Goal: Information Seeking & Learning: Learn about a topic

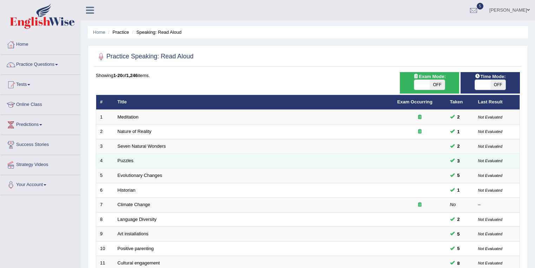
click at [129, 162] on td "Puzzles" at bounding box center [254, 160] width 280 height 15
click at [127, 160] on link "Puzzles" at bounding box center [126, 160] width 16 height 5
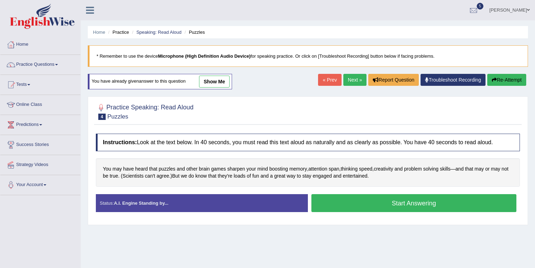
click at [410, 198] on button "Start Answering" at bounding box center [413, 203] width 205 height 18
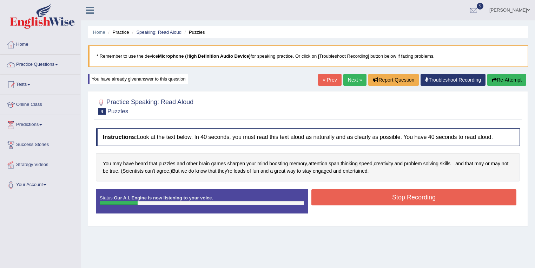
click at [339, 196] on button "Stop Recording" at bounding box center [413, 197] width 205 height 16
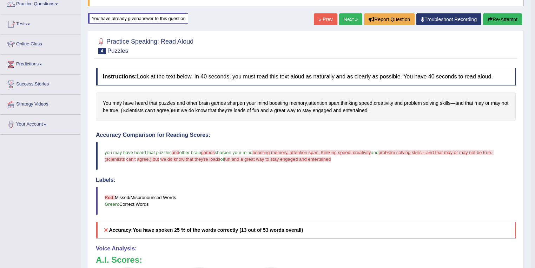
scroll to position [56, 0]
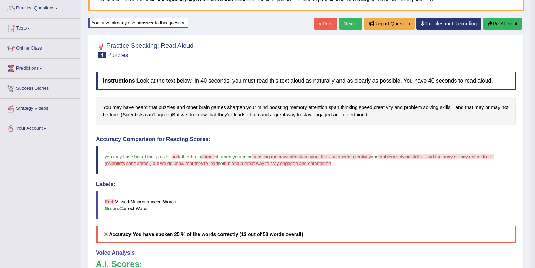
click at [354, 23] on link "Next »" at bounding box center [350, 24] width 23 height 12
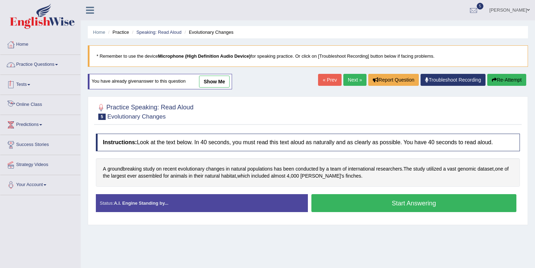
click at [74, 62] on link "Practice Questions" at bounding box center [40, 64] width 80 height 18
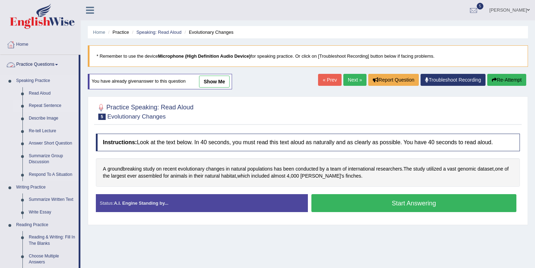
click at [51, 106] on link "Repeat Sentence" at bounding box center [52, 105] width 53 height 13
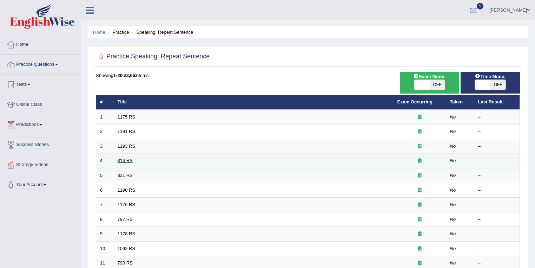
click at [121, 158] on link "814 RS" at bounding box center [125, 160] width 15 height 5
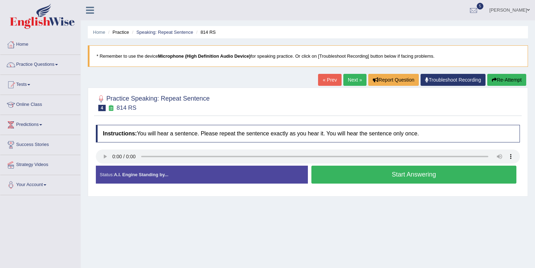
click at [369, 172] on button "Start Answering" at bounding box center [413, 174] width 205 height 18
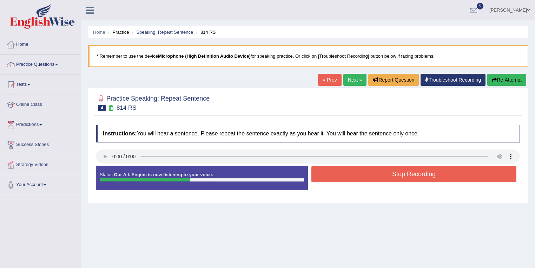
click at [369, 172] on button "Stop Recording" at bounding box center [413, 174] width 205 height 16
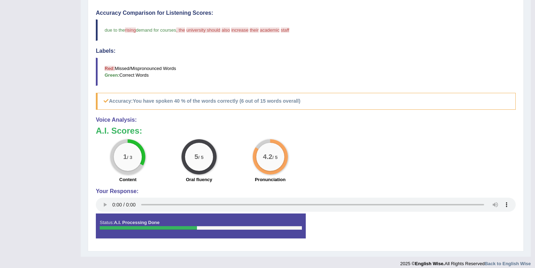
scroll to position [206, 0]
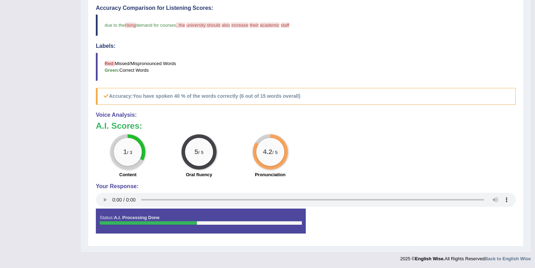
drag, startPoint x: 114, startPoint y: 63, endPoint x: 165, endPoint y: 71, distance: 51.2
click at [165, 71] on blockquote "Red: Missed/Mispronounced Words Green: Correct Words" at bounding box center [306, 67] width 420 height 28
click at [167, 67] on blockquote "Red: Missed/Mispronounced Words Green: Correct Words" at bounding box center [306, 67] width 420 height 28
click at [198, 24] on span "university should" at bounding box center [203, 24] width 34 height 5
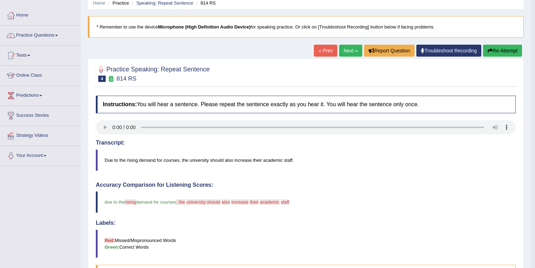
scroll to position [0, 0]
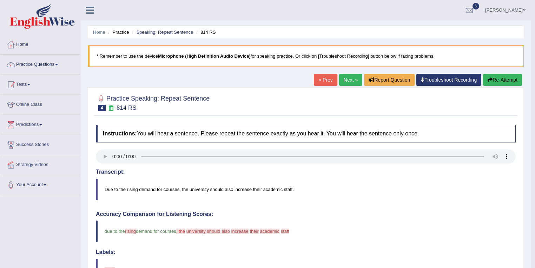
click at [54, 53] on li "Home" at bounding box center [40, 45] width 80 height 20
click at [63, 63] on link "Practice Questions" at bounding box center [40, 64] width 80 height 18
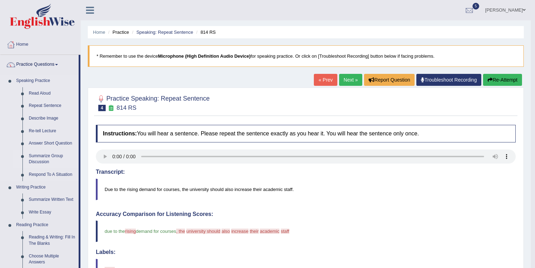
click at [53, 158] on link "Summarize Group Discussion" at bounding box center [52, 159] width 53 height 19
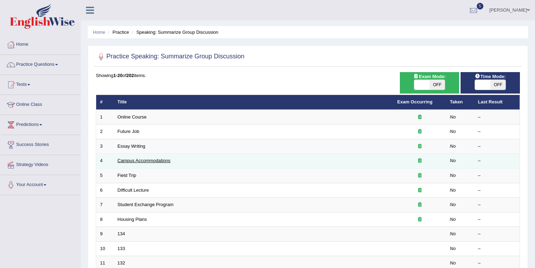
click at [153, 158] on link "Campus Accommodations" at bounding box center [144, 160] width 53 height 5
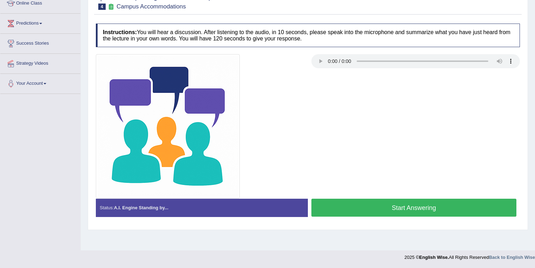
click at [412, 210] on button "Start Answering" at bounding box center [413, 207] width 205 height 18
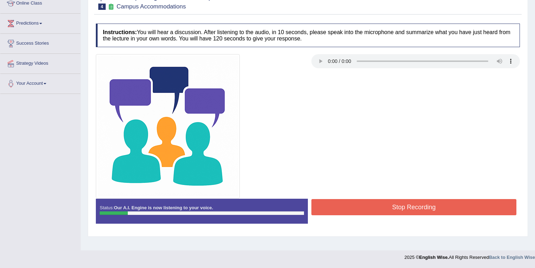
click at [412, 210] on button "Stop Recording" at bounding box center [413, 207] width 205 height 16
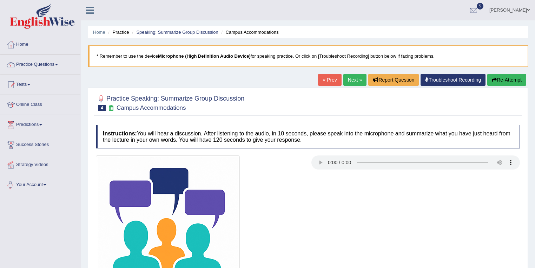
drag, startPoint x: 24, startPoint y: 247, endPoint x: 33, endPoint y: 265, distance: 20.7
click at [41, 70] on link "Practice Questions" at bounding box center [40, 64] width 80 height 18
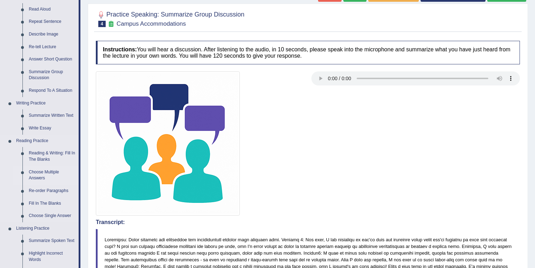
scroll to position [84, 0]
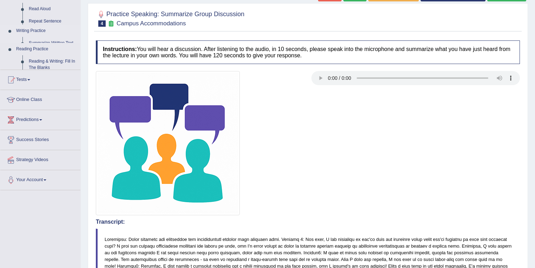
scroll to position [84, 0]
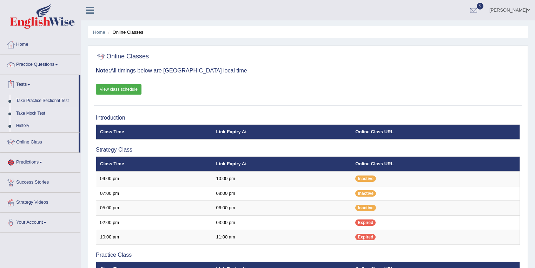
click at [34, 114] on link "Take Mock Test" at bounding box center [46, 113] width 66 height 13
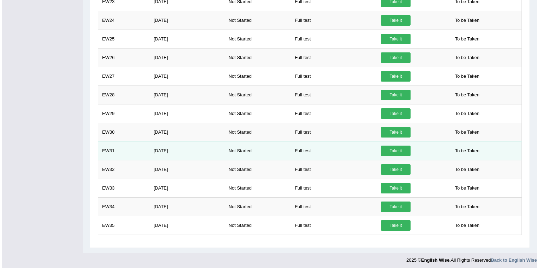
scroll to position [253, 0]
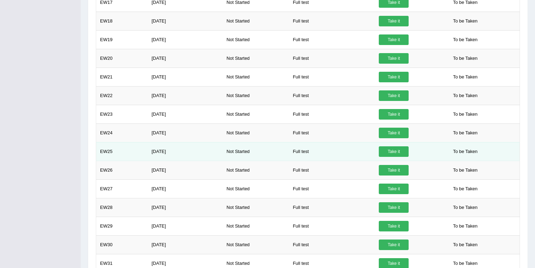
click at [395, 146] on link "Take it" at bounding box center [394, 151] width 30 height 11
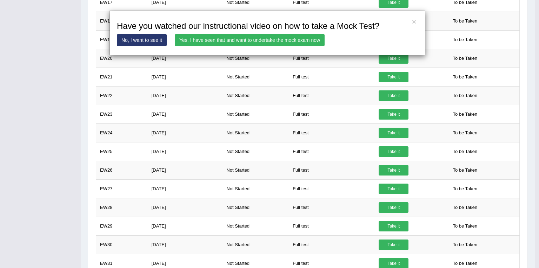
click at [234, 39] on link "Yes, I have seen that and want to undertake the mock exam now" at bounding box center [250, 40] width 150 height 12
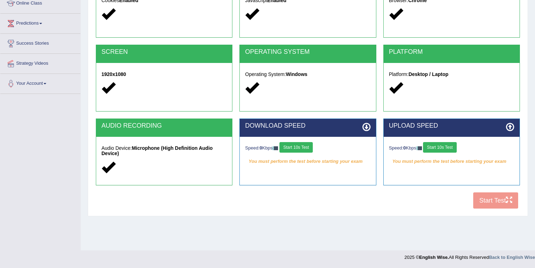
click at [306, 149] on button "Start 10s Test" at bounding box center [296, 147] width 33 height 11
click at [321, 149] on button "Start 10s Test" at bounding box center [303, 147] width 33 height 11
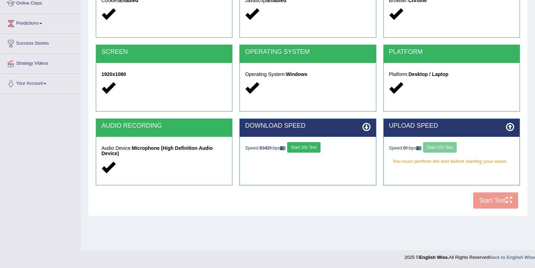
click at [455, 153] on div "Speed: 0 Kbps Start 10s Test You must perform the test before starting your exam" at bounding box center [452, 154] width 136 height 35
click at [451, 146] on button "Start 10s Test" at bounding box center [439, 147] width 33 height 11
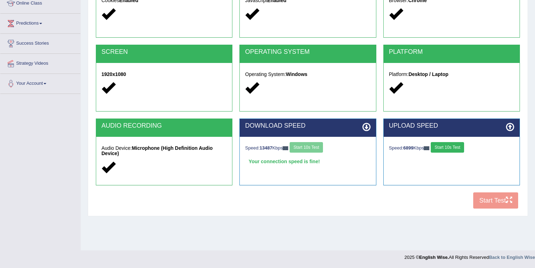
click at [451, 146] on button "Start 10s Test" at bounding box center [447, 147] width 33 height 11
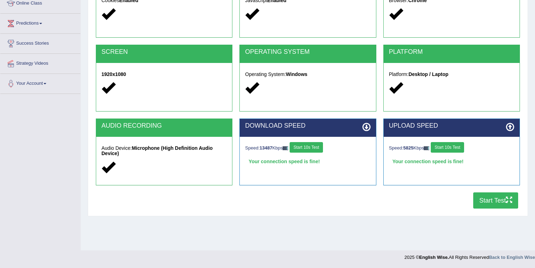
click at [489, 196] on button "Start Test" at bounding box center [495, 200] width 45 height 16
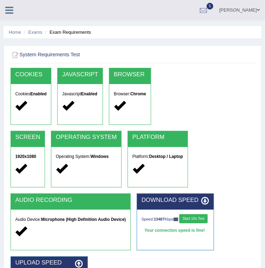
click at [19, 29] on li "Home" at bounding box center [15, 32] width 12 height 7
